Goal: Check status

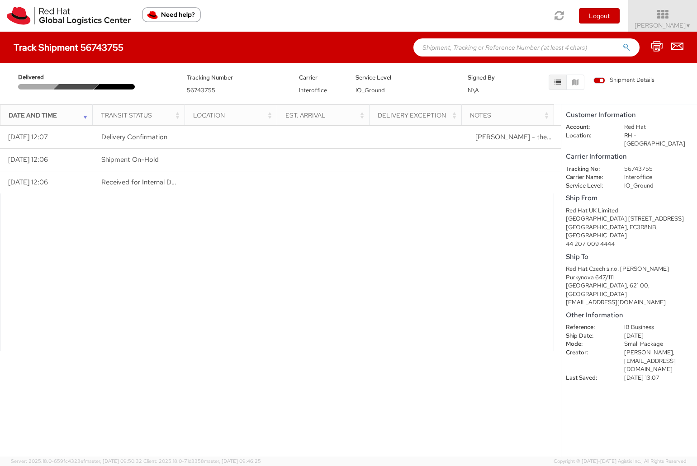
click at [136, 113] on div "Transit Status" at bounding box center [141, 115] width 81 height 9
click at [175, 114] on div "Transit Status" at bounding box center [141, 115] width 81 height 9
click at [622, 80] on span "Shipment Details" at bounding box center [623, 80] width 61 height 9
click at [0, 0] on input "Shipment Details" at bounding box center [0, 0] width 0 height 0
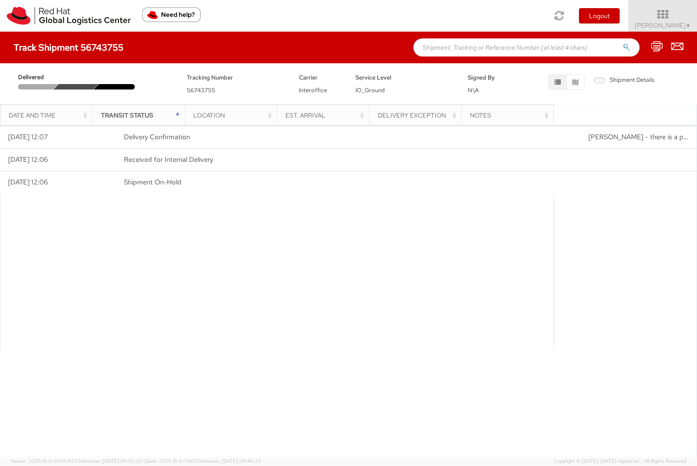
click at [622, 80] on span "Shipment Details" at bounding box center [623, 80] width 61 height 9
click at [0, 0] on input "Shipment Details" at bounding box center [0, 0] width 0 height 0
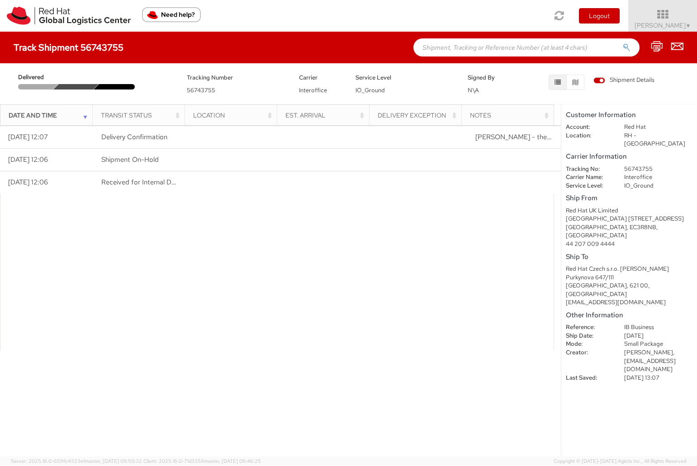
click at [133, 250] on div at bounding box center [277, 271] width 554 height 157
